Goal: Consume media (video, audio): Consume media (video, audio)

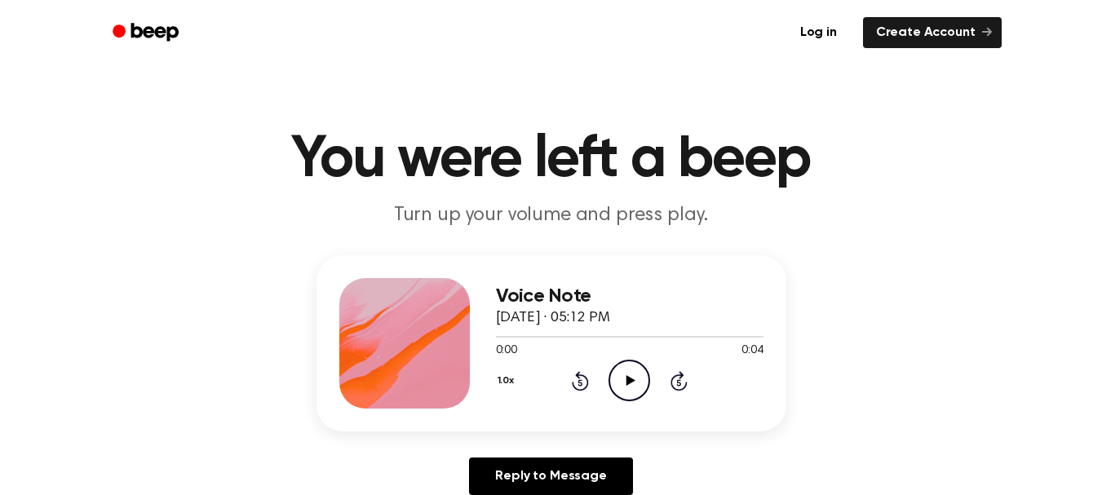
click at [848, 195] on header "You were left a beep Turn up your volume and press play." at bounding box center [551, 179] width 1062 height 99
click at [621, 393] on icon "Play Audio" at bounding box center [629, 381] width 42 height 42
click at [630, 364] on icon "Play Audio" at bounding box center [629, 381] width 42 height 42
click at [623, 382] on icon "Play Audio" at bounding box center [629, 381] width 42 height 42
